Goal: Task Accomplishment & Management: Use online tool/utility

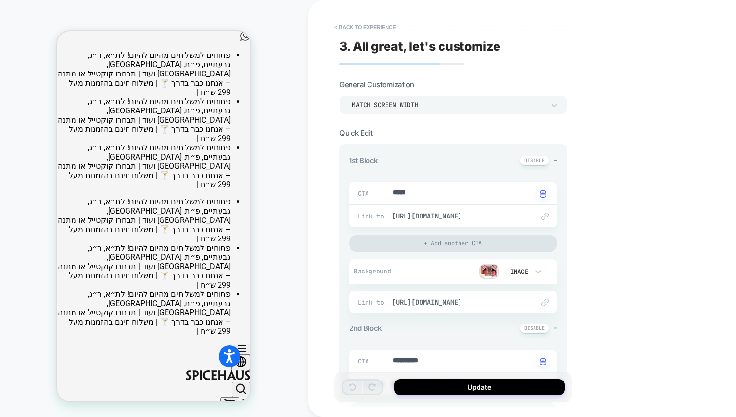
scroll to position [0, -105]
click at [353, 24] on button "< Back to experience" at bounding box center [364, 27] width 71 height 16
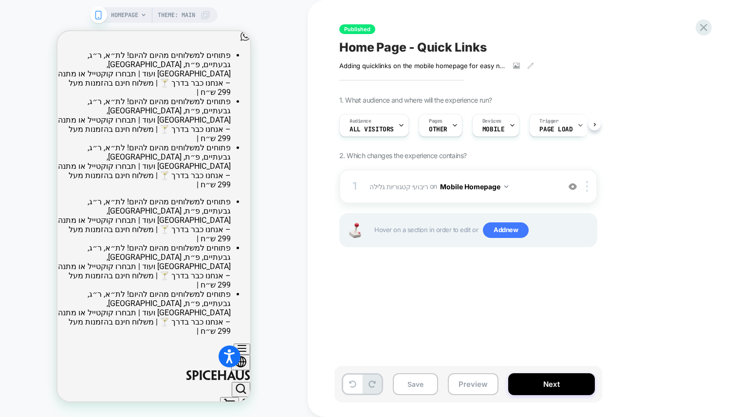
scroll to position [0, 0]
click at [518, 65] on icon at bounding box center [516, 65] width 7 height 7
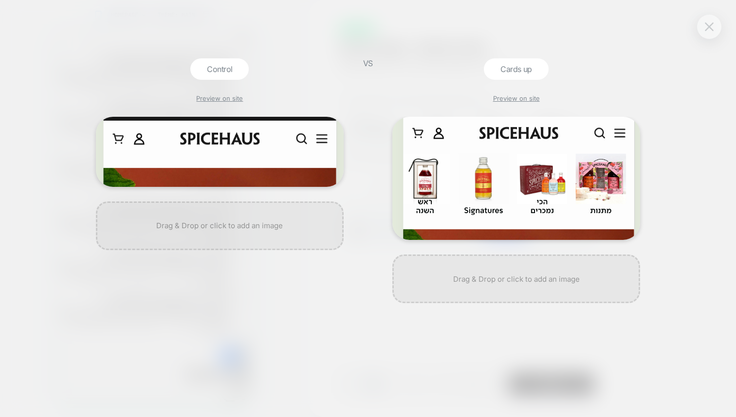
click at [707, 26] on img at bounding box center [708, 26] width 9 height 8
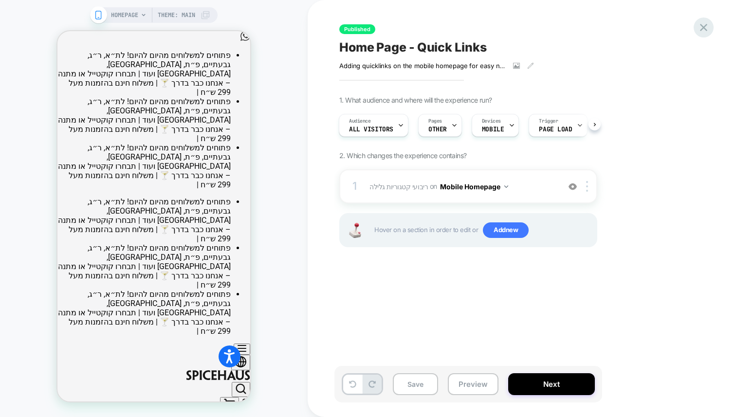
click at [702, 29] on icon at bounding box center [703, 27] width 13 height 13
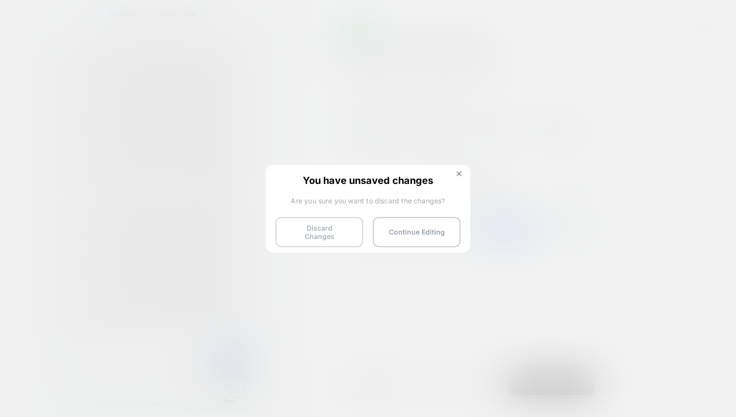
click at [328, 234] on button "Discard Changes" at bounding box center [319, 232] width 88 height 30
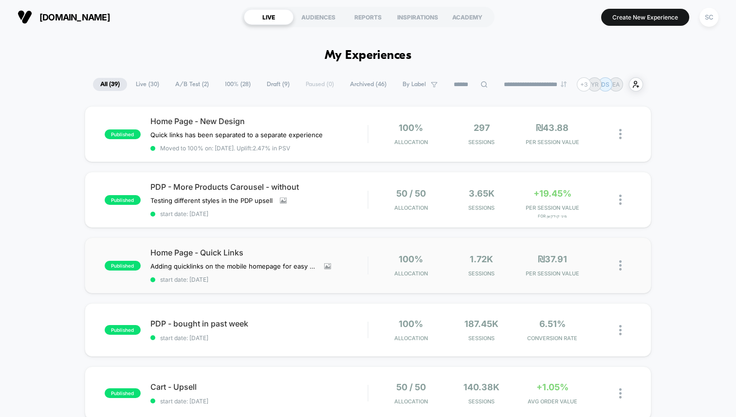
click at [328, 244] on div "published Home Page - Quick Links Adding quicklinks on the mobile homepage for …" at bounding box center [368, 265] width 566 height 56
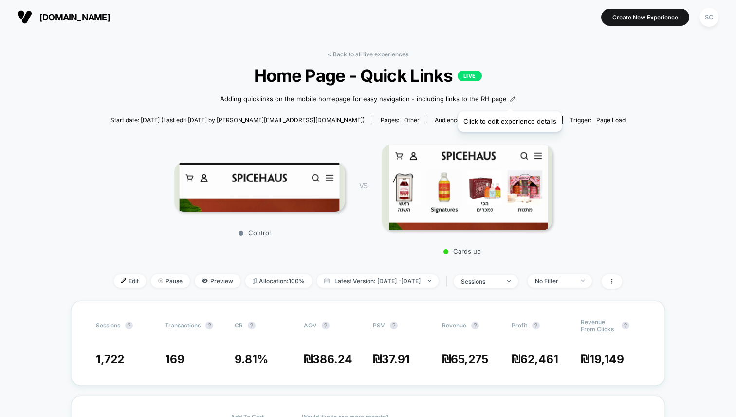
click at [509, 99] on icon at bounding box center [511, 98] width 5 height 5
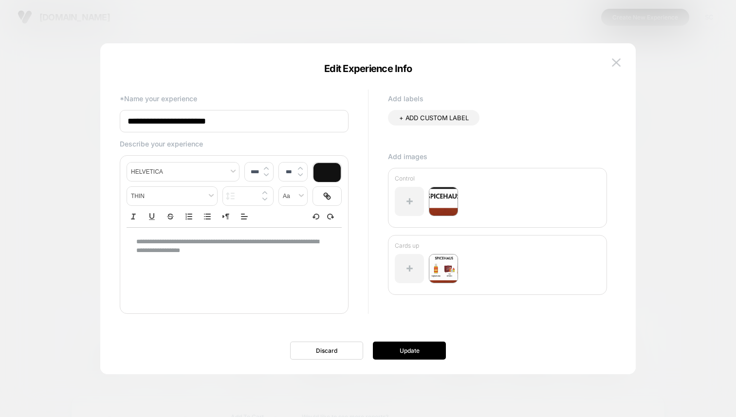
type input "****"
drag, startPoint x: 186, startPoint y: 245, endPoint x: 217, endPoint y: 248, distance: 31.3
click at [217, 248] on p "**********" at bounding box center [230, 246] width 188 height 18
click at [613, 63] on img at bounding box center [616, 62] width 9 height 8
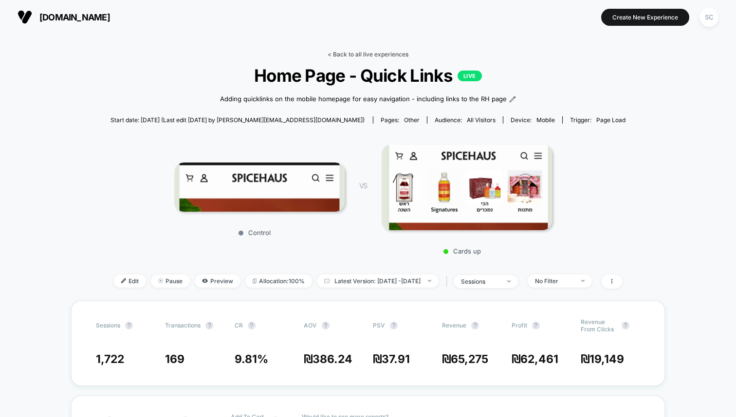
click at [340, 55] on link "< Back to all live experiences" at bounding box center [367, 54] width 81 height 7
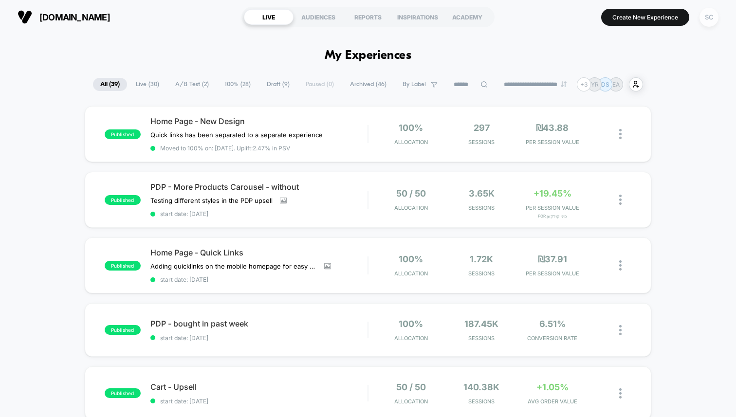
click at [707, 16] on div "SC" at bounding box center [708, 17] width 19 height 19
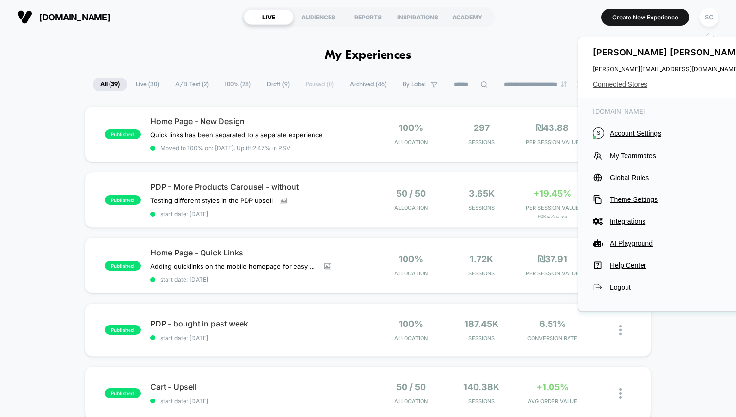
click at [632, 86] on span "Connected Stores" at bounding box center [670, 84] width 154 height 8
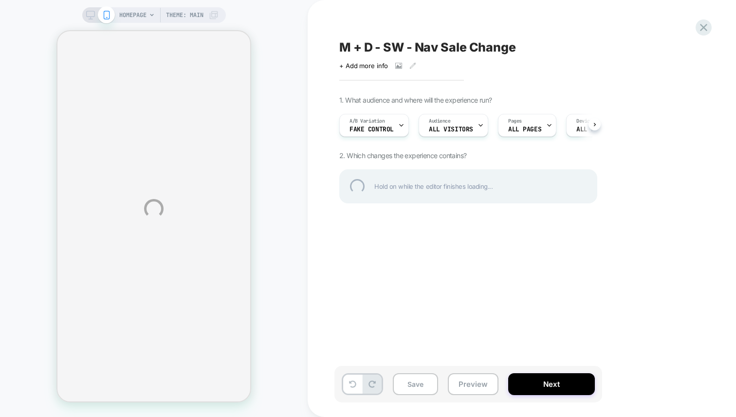
click at [401, 66] on div "HOMEPAGE Theme: MAIN M + D - SW - Nav Sale Change Click to view images Click to…" at bounding box center [368, 208] width 736 height 417
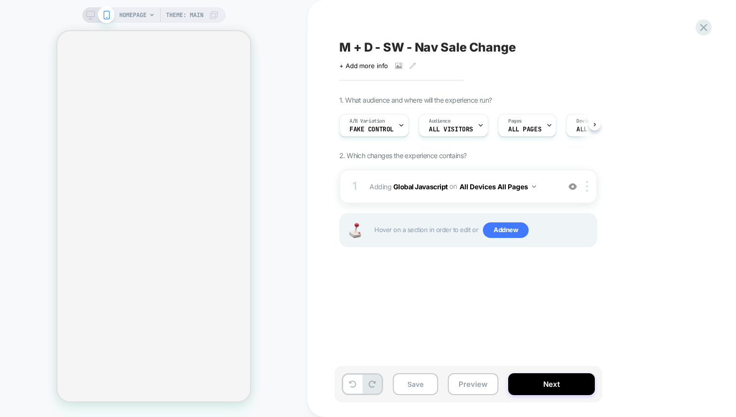
scroll to position [0, 0]
